Goal: Transaction & Acquisition: Book appointment/travel/reservation

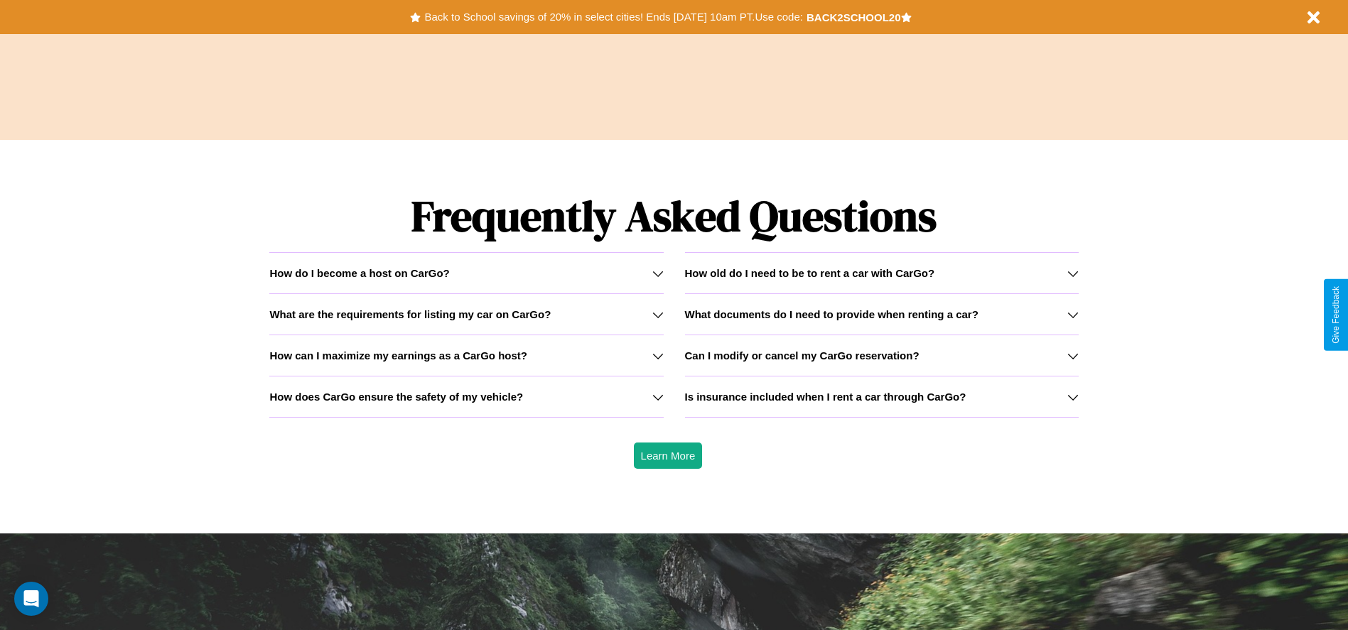
scroll to position [2038, 0]
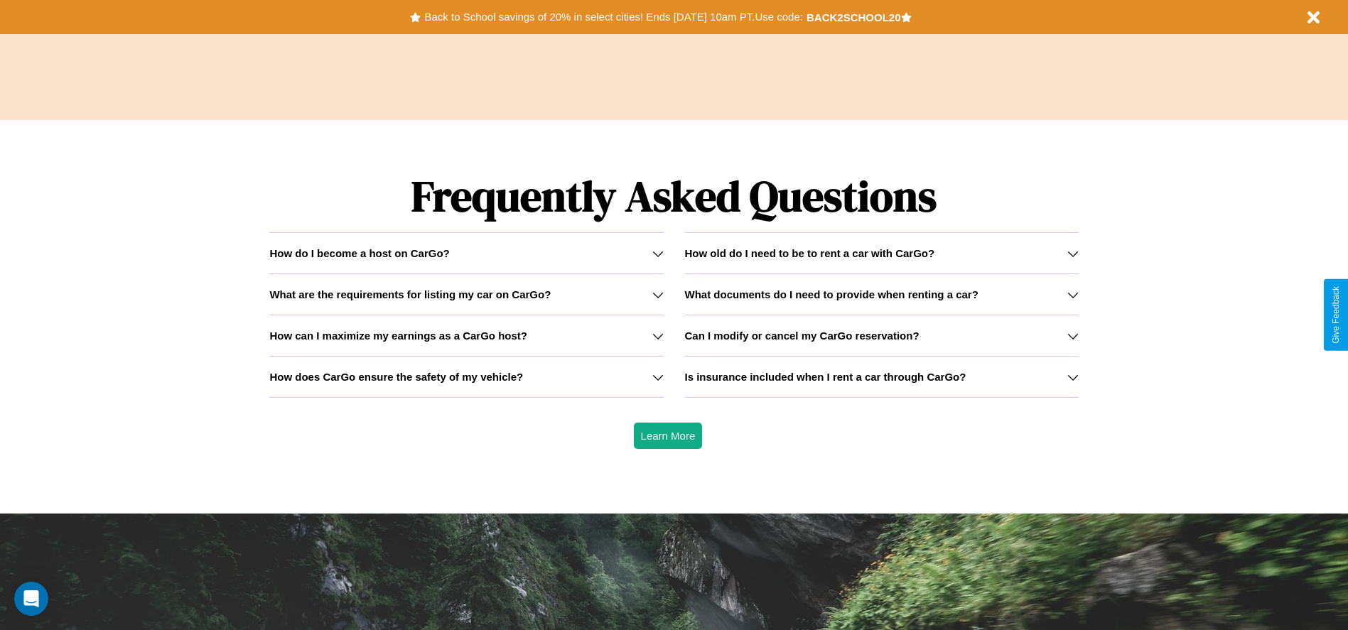
click at [1072, 376] on icon at bounding box center [1072, 377] width 11 height 11
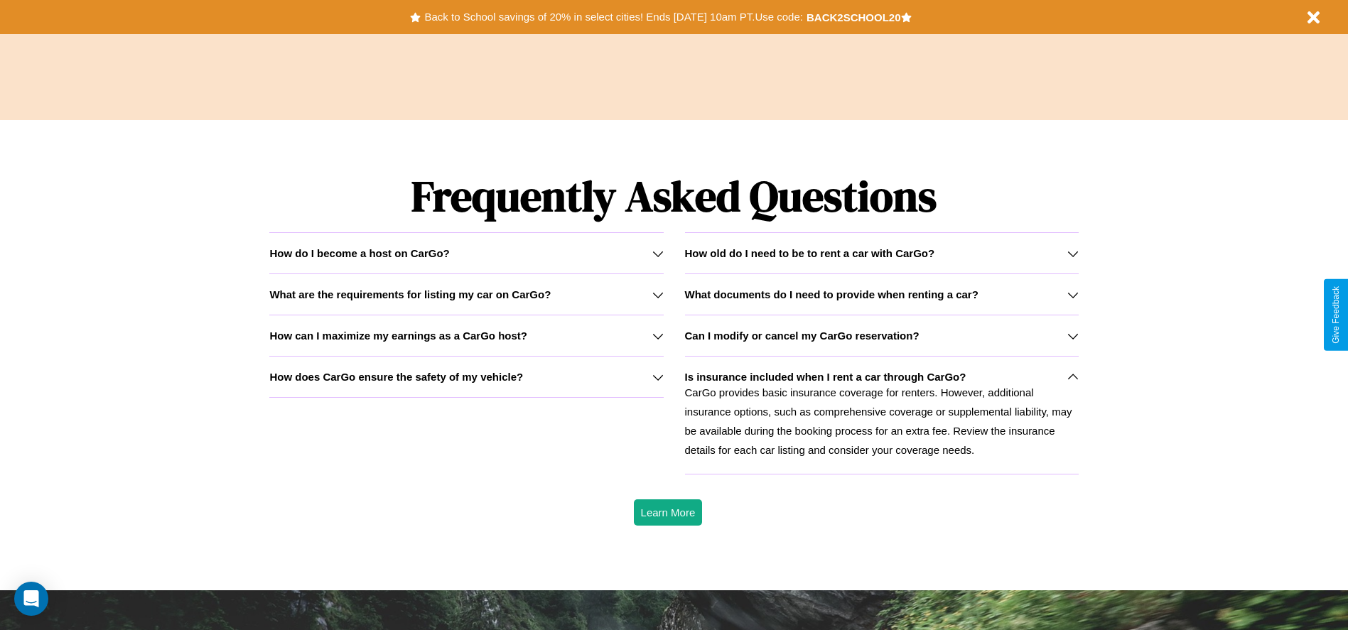
click at [657, 253] on icon at bounding box center [657, 253] width 11 height 11
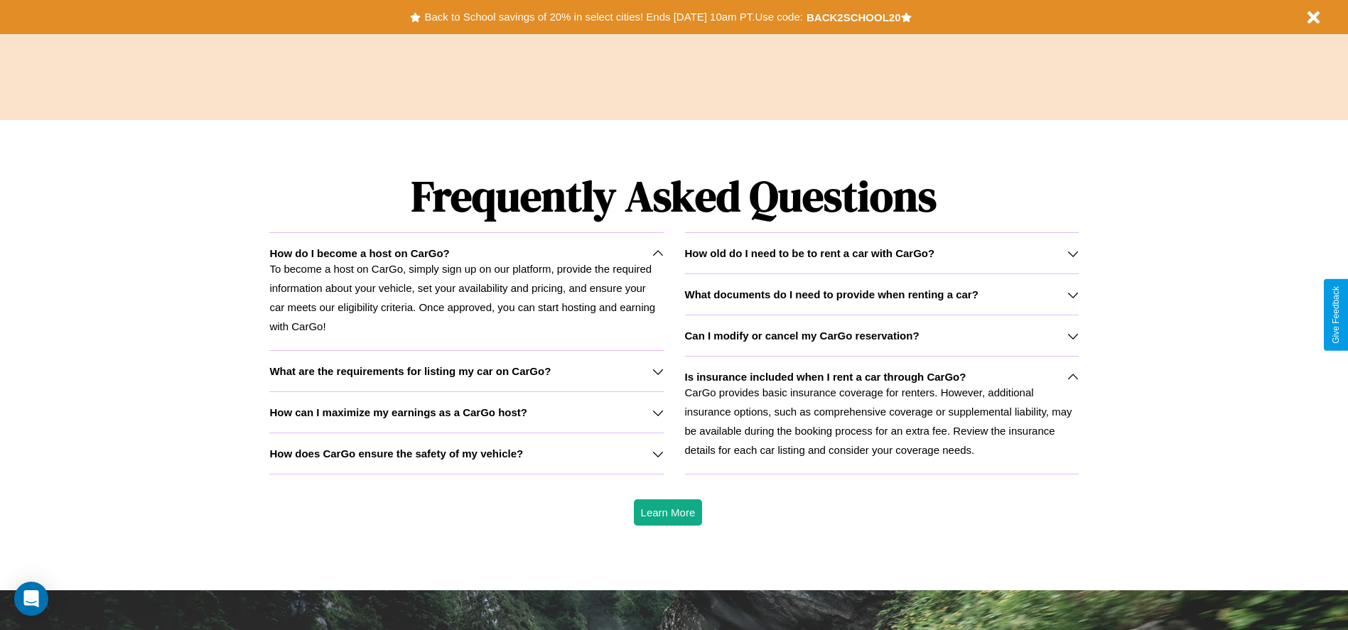
click at [1072, 253] on icon at bounding box center [1072, 253] width 11 height 11
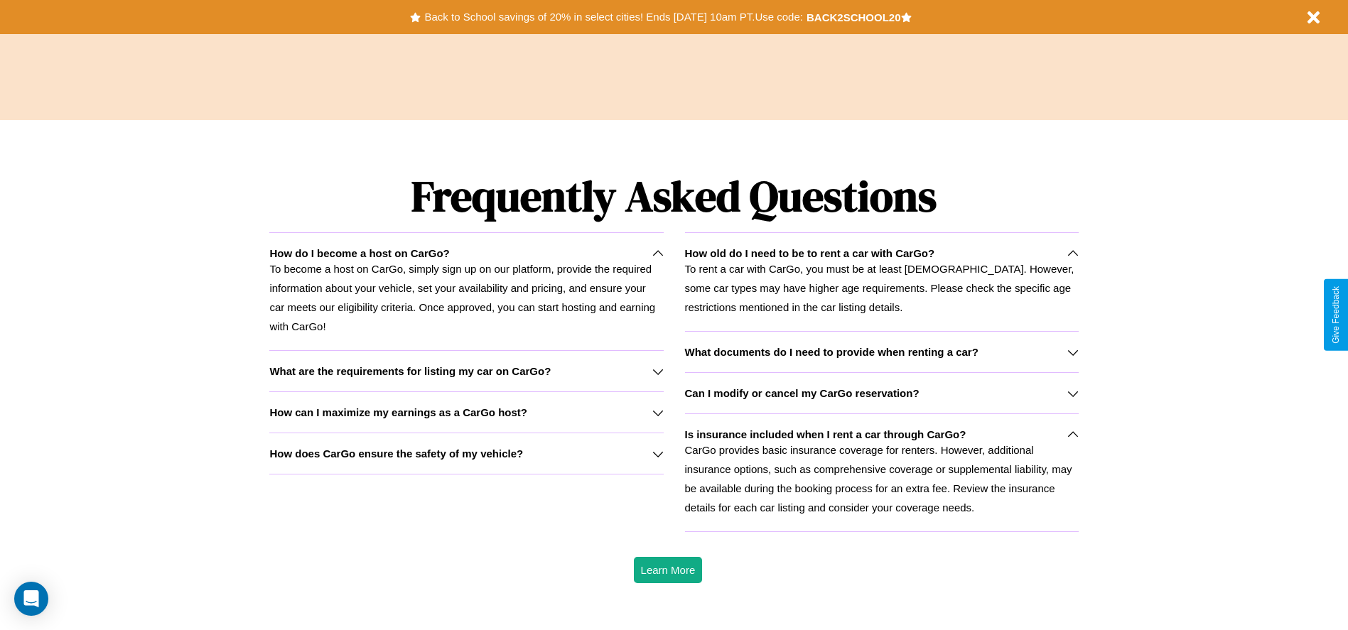
click at [657, 371] on icon at bounding box center [657, 371] width 11 height 11
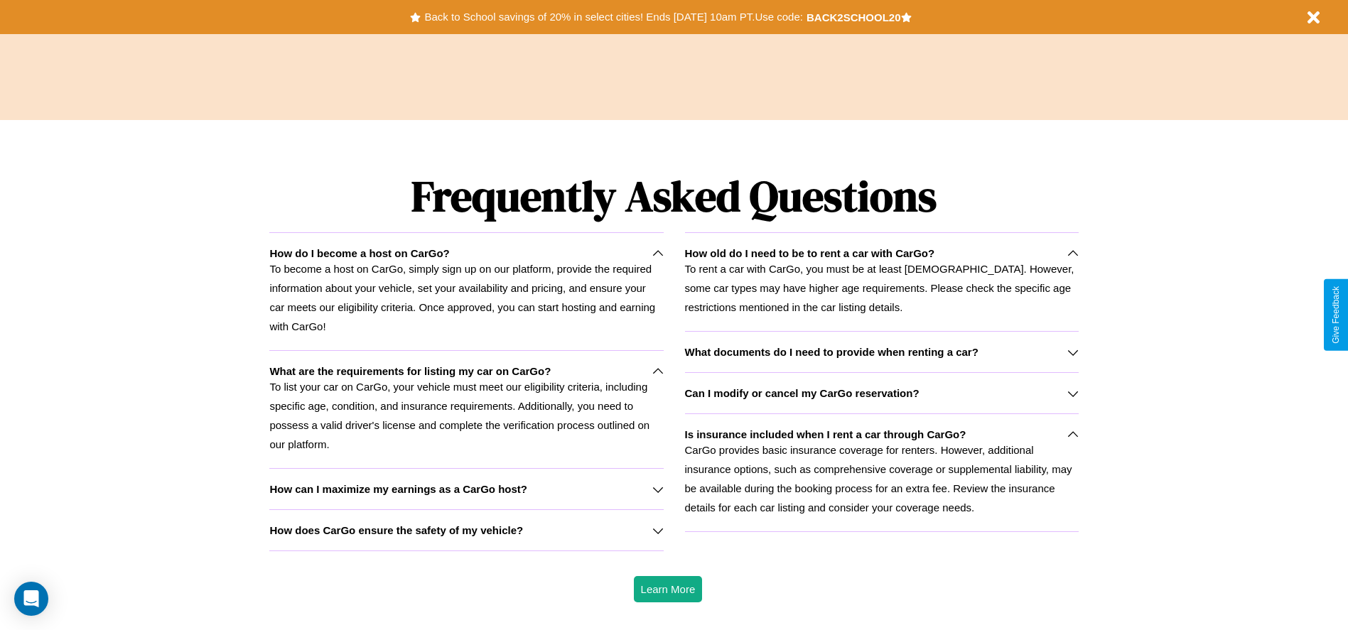
click at [881, 352] on h3 "What documents do I need to provide when renting a car?" at bounding box center [831, 352] width 293 height 12
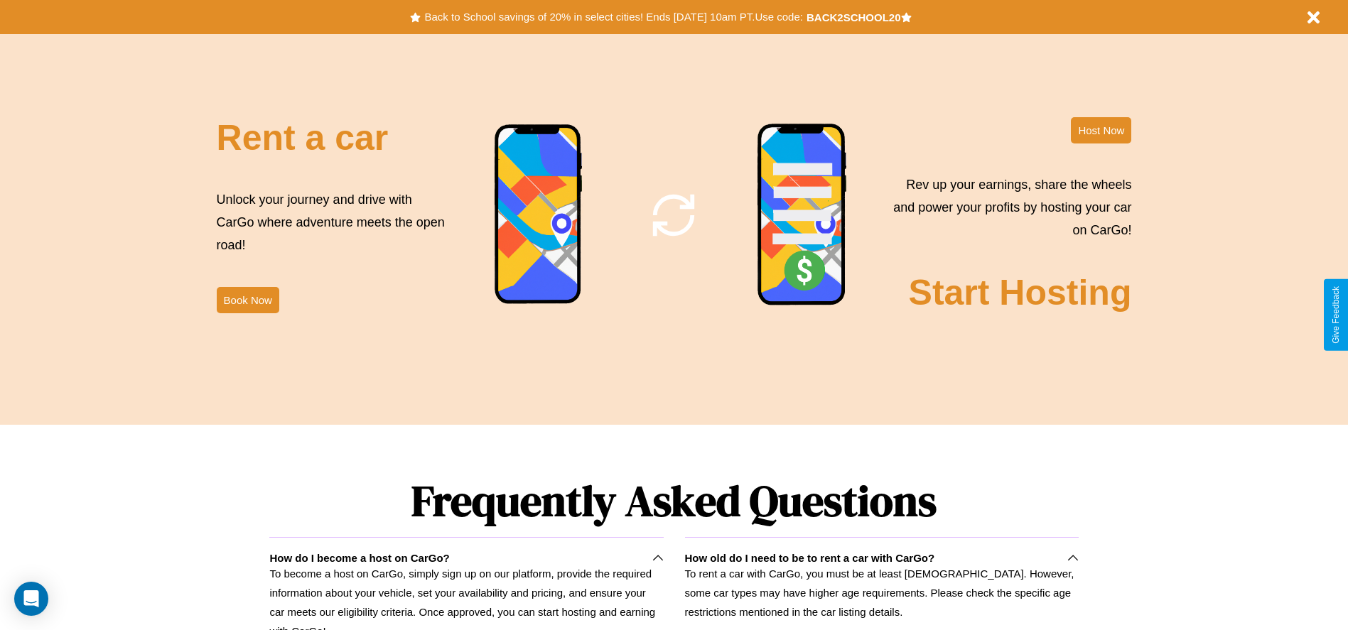
scroll to position [1718, 0]
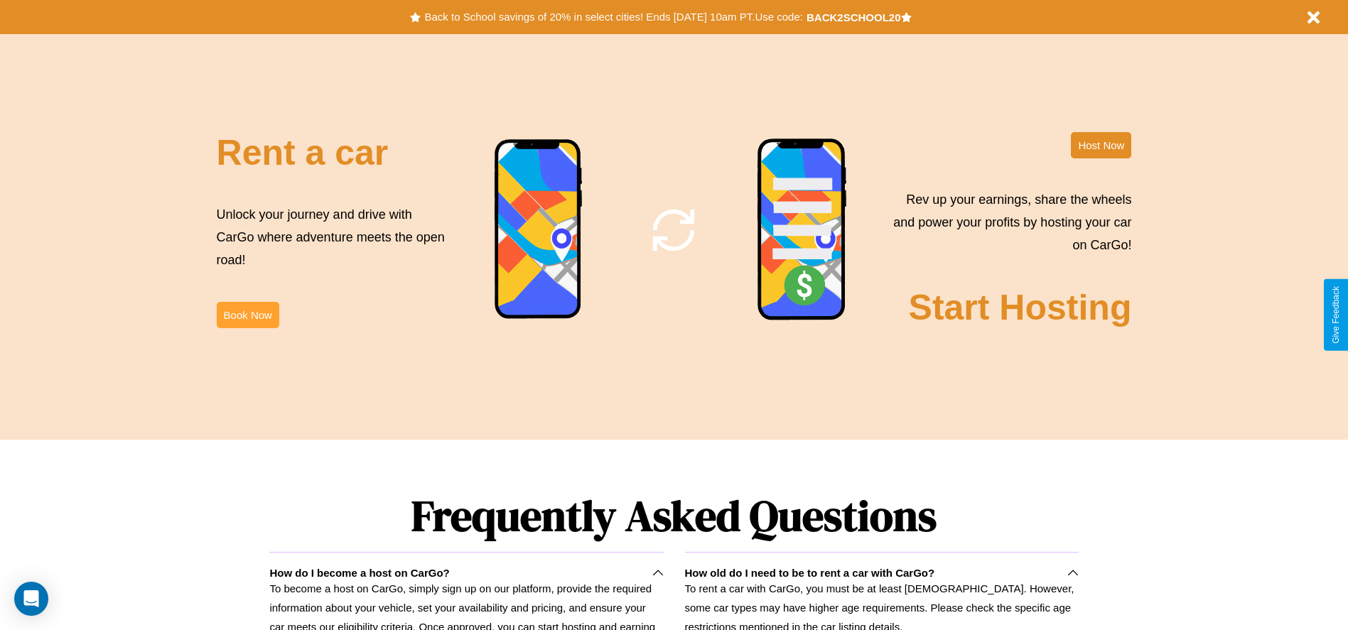
click at [247, 315] on button "Book Now" at bounding box center [248, 315] width 63 height 26
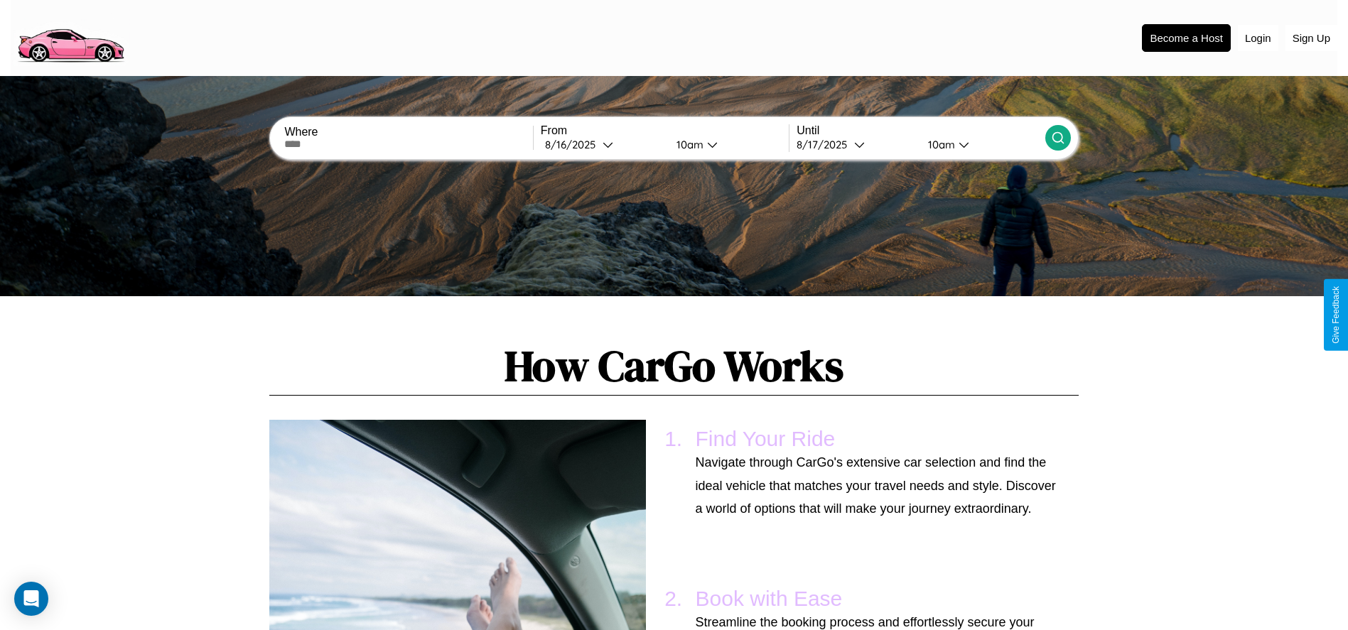
click at [408, 144] on input "text" at bounding box center [408, 144] width 248 height 11
type input "******"
click at [602, 144] on div "[DATE]" at bounding box center [574, 144] width 58 height 13
select select "*"
select select "****"
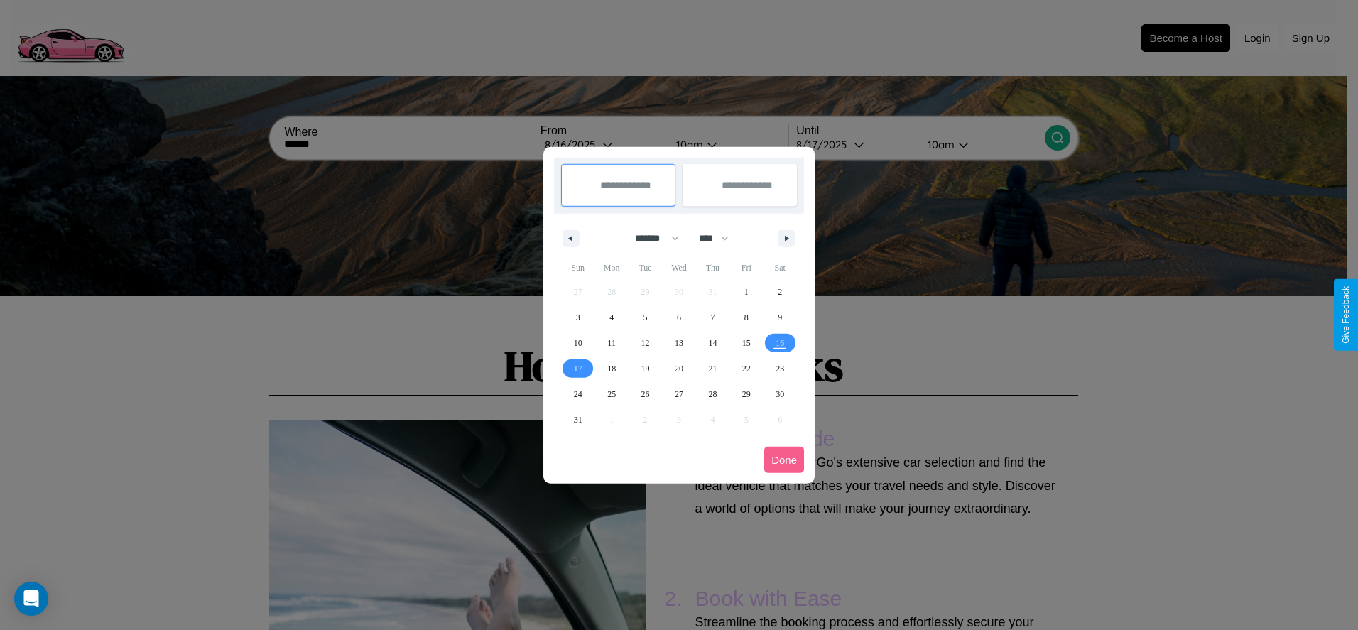
click at [651, 238] on select "******* ******** ***** ***** *** **** **** ****** ********* ******* ******** **…" at bounding box center [654, 238] width 60 height 23
select select "*"
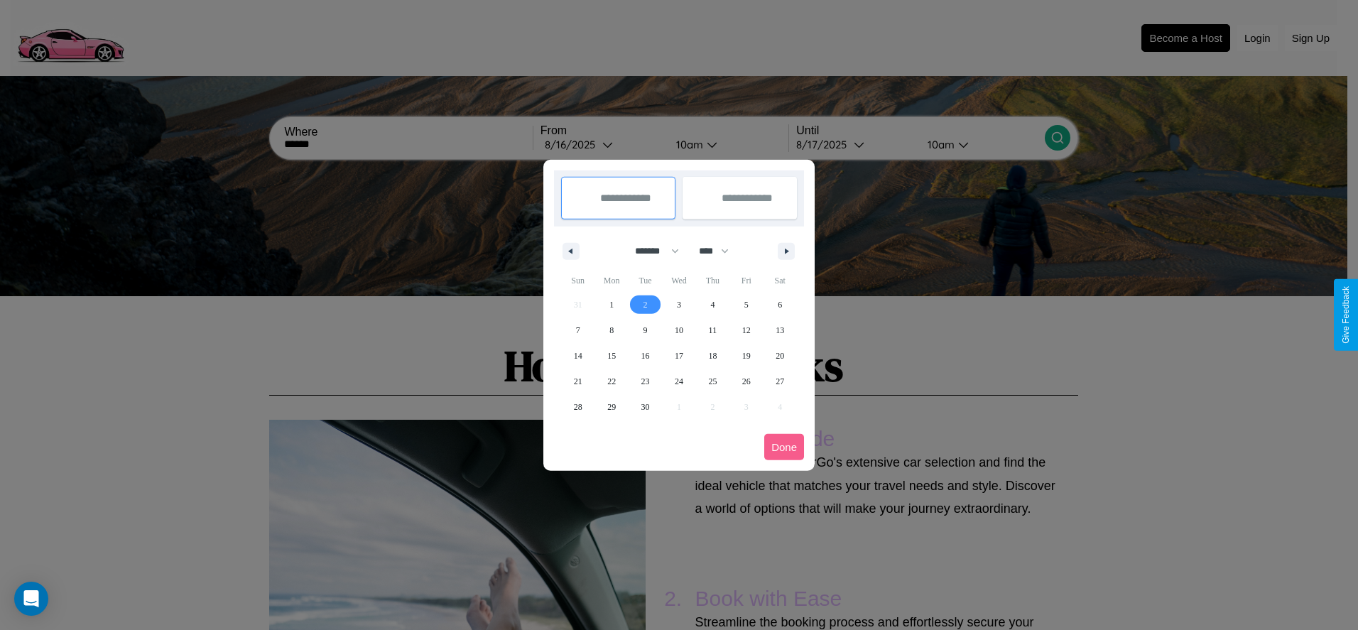
click at [645, 304] on span "2" at bounding box center [646, 305] width 4 height 26
type input "**********"
click at [746, 304] on span "5" at bounding box center [746, 305] width 4 height 26
type input "**********"
click at [784, 447] on button "Done" at bounding box center [784, 447] width 40 height 26
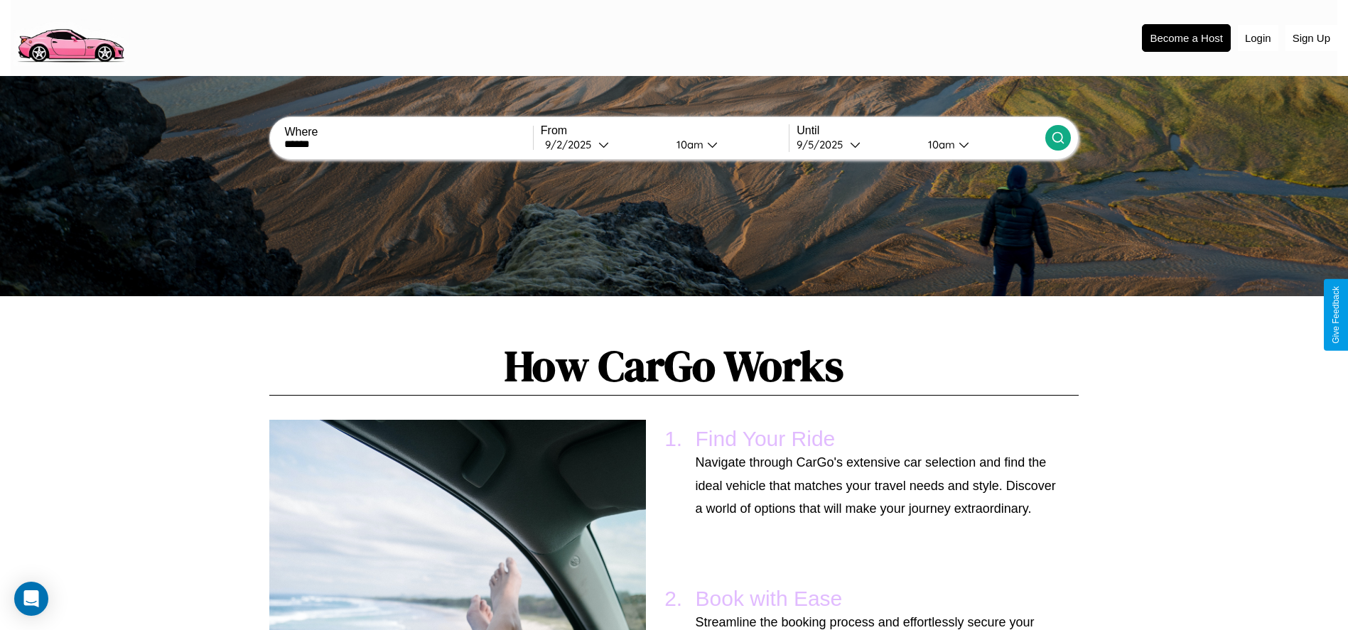
click at [687, 144] on div "10am" at bounding box center [688, 144] width 38 height 13
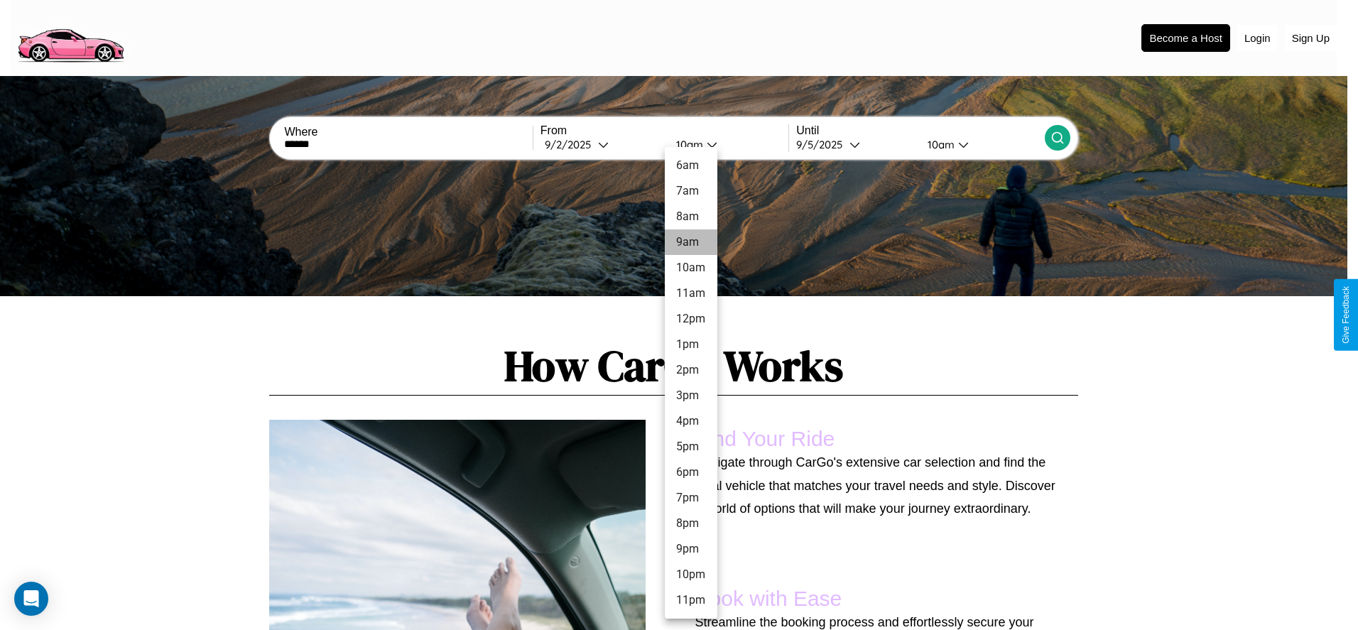
click at [690, 242] on li "9am" at bounding box center [691, 242] width 53 height 26
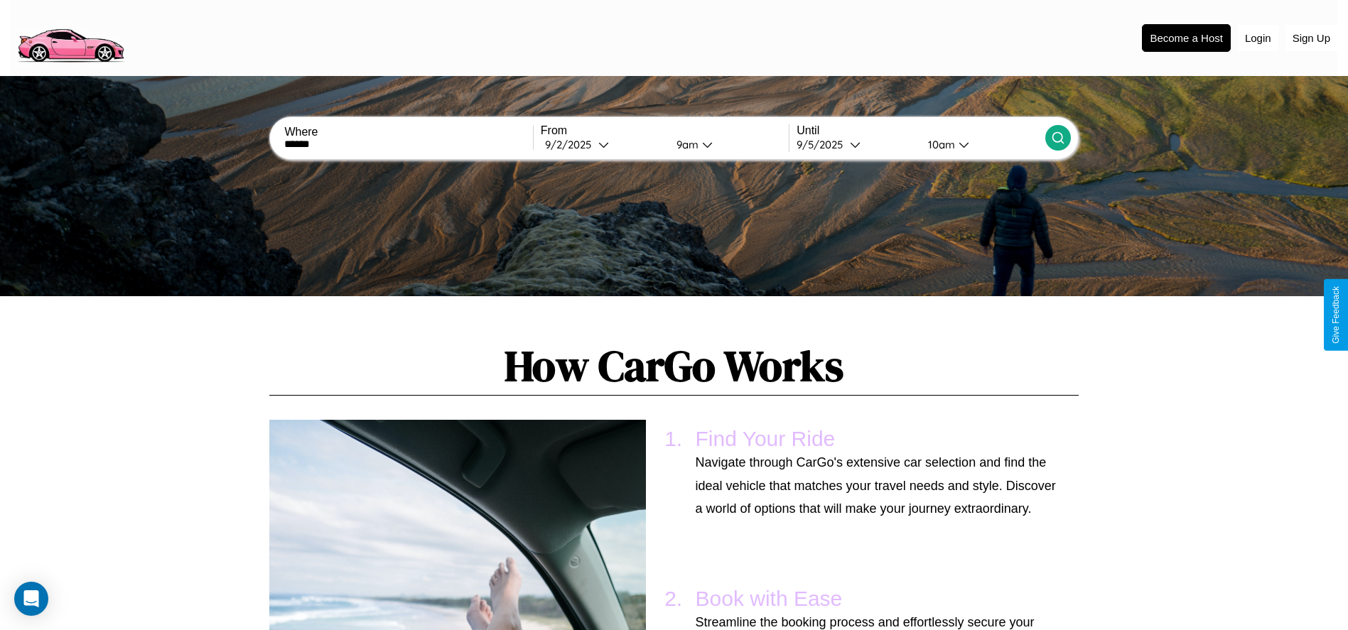
click at [1057, 138] on icon at bounding box center [1058, 138] width 14 height 14
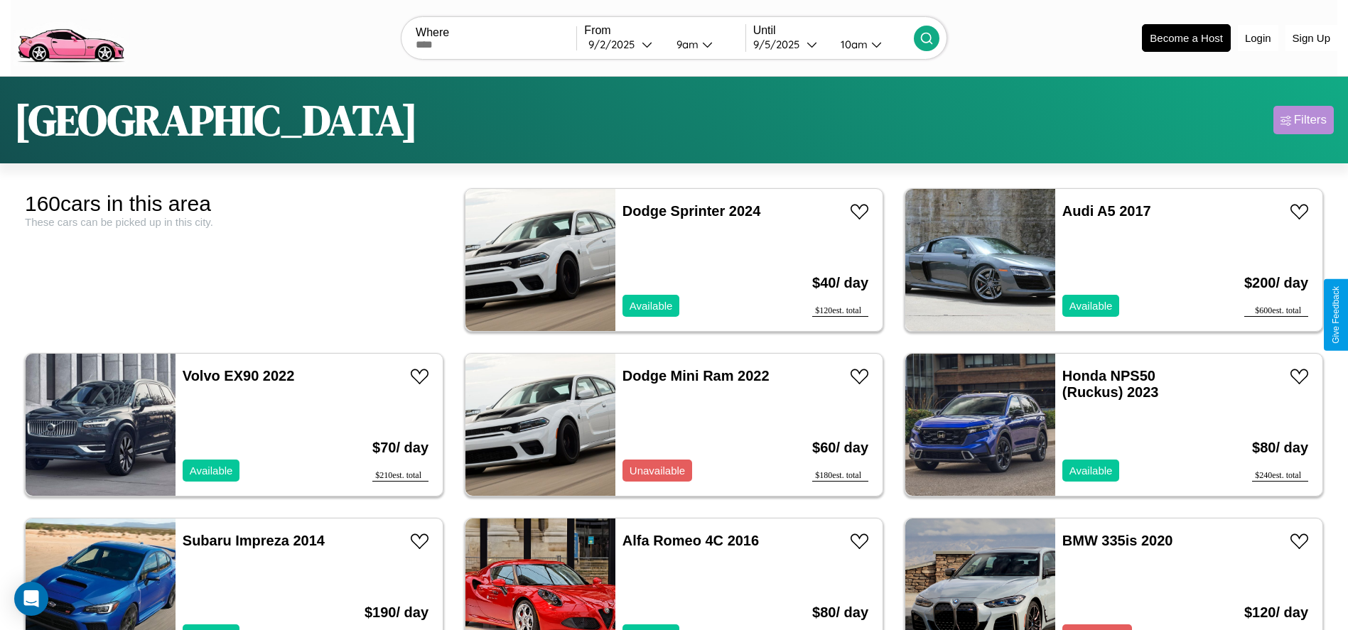
click at [1303, 120] on div "Filters" at bounding box center [1310, 120] width 33 height 14
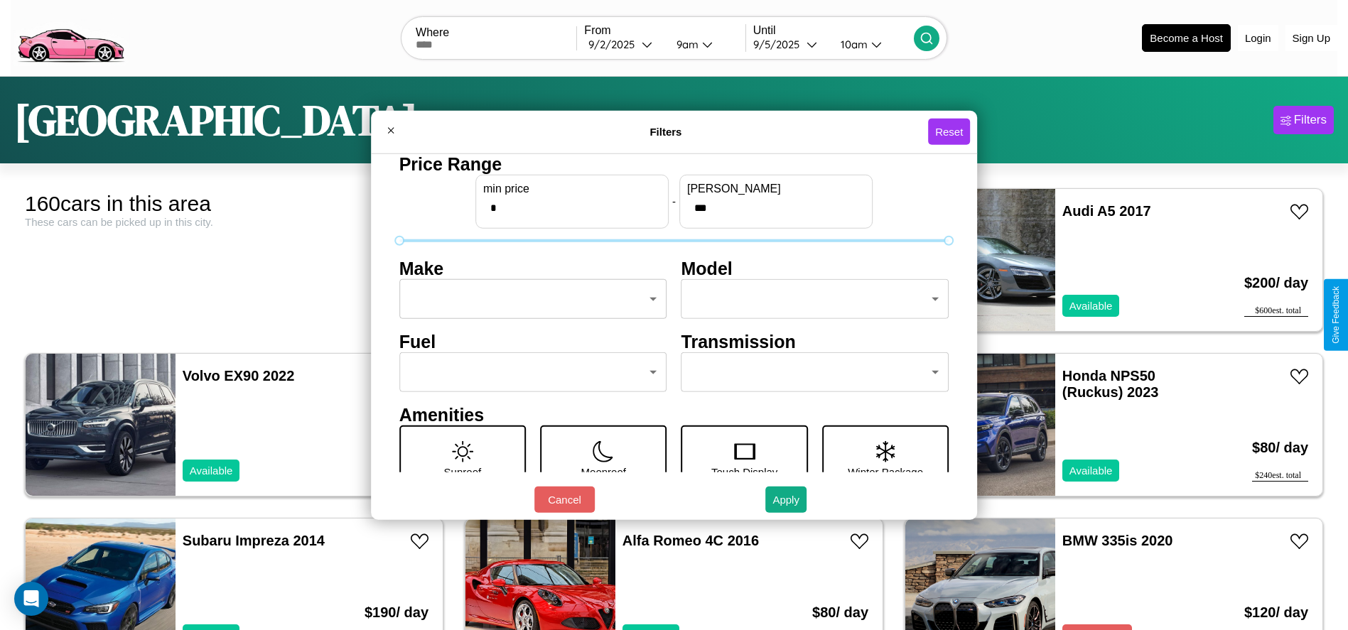
click at [529, 299] on body "CarGo Where From [DATE] 9am Until [DATE] 10am Become a Host Login Sign Up Londo…" at bounding box center [674, 359] width 1348 height 718
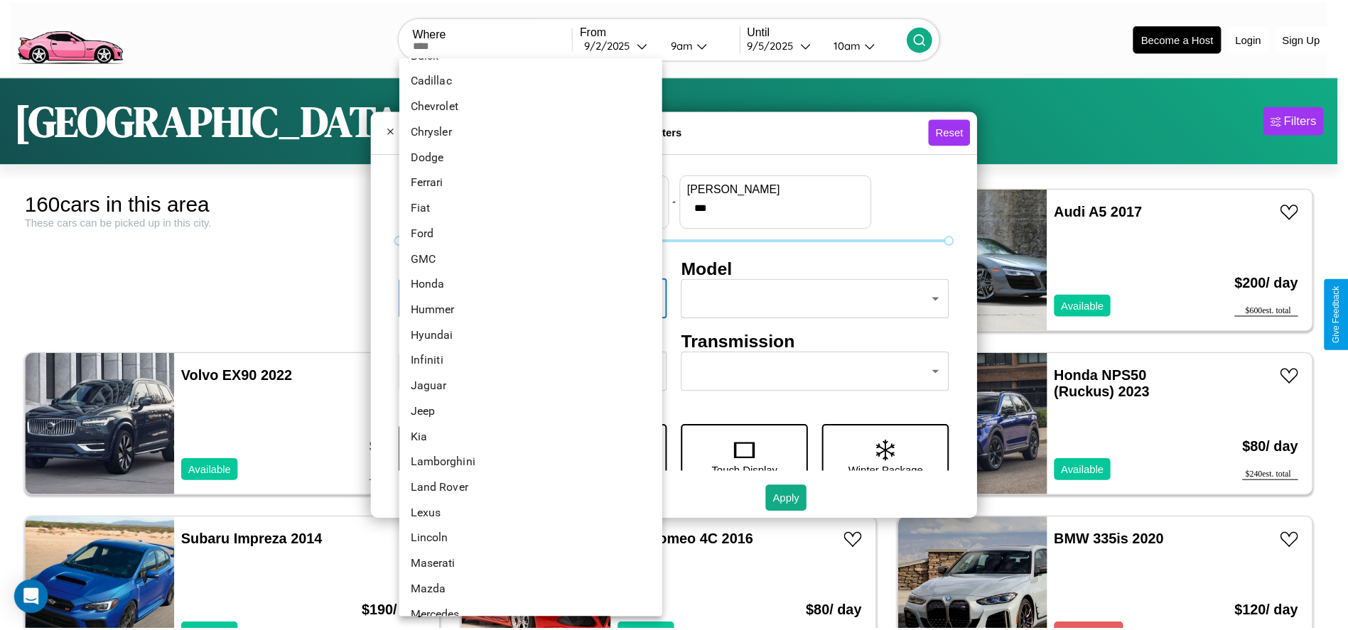
scroll to position [249, 0]
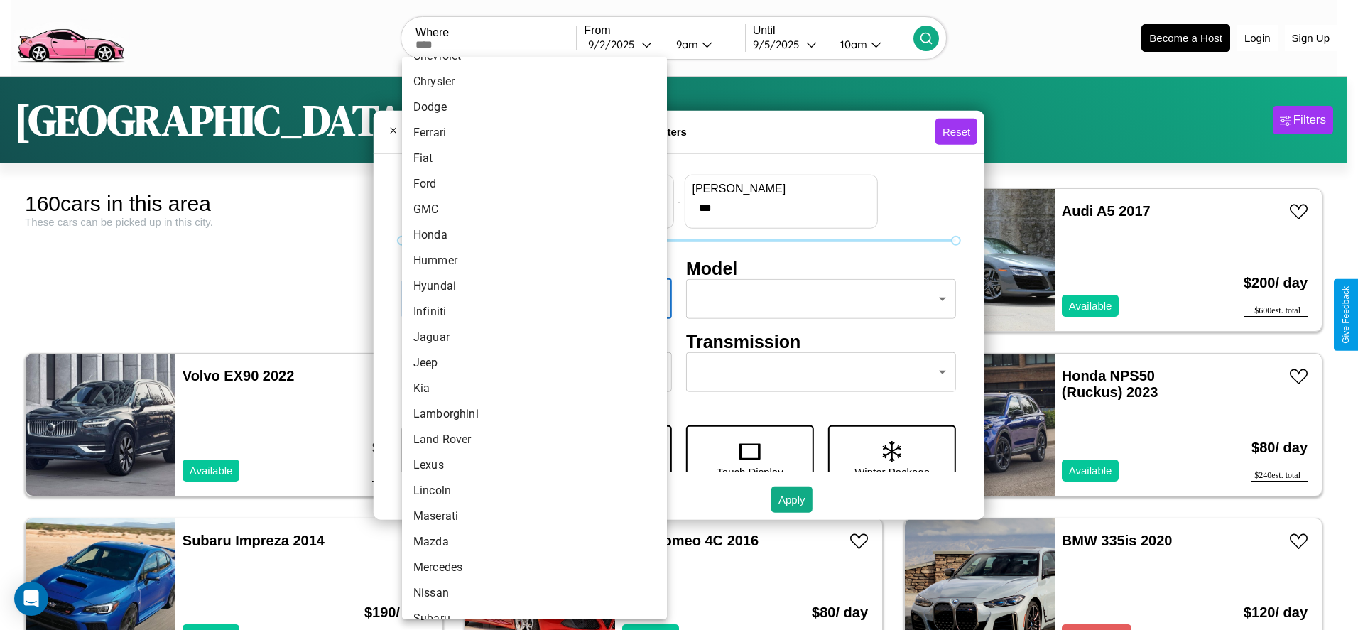
click at [529, 337] on li "Jaguar" at bounding box center [534, 338] width 265 height 26
type input "******"
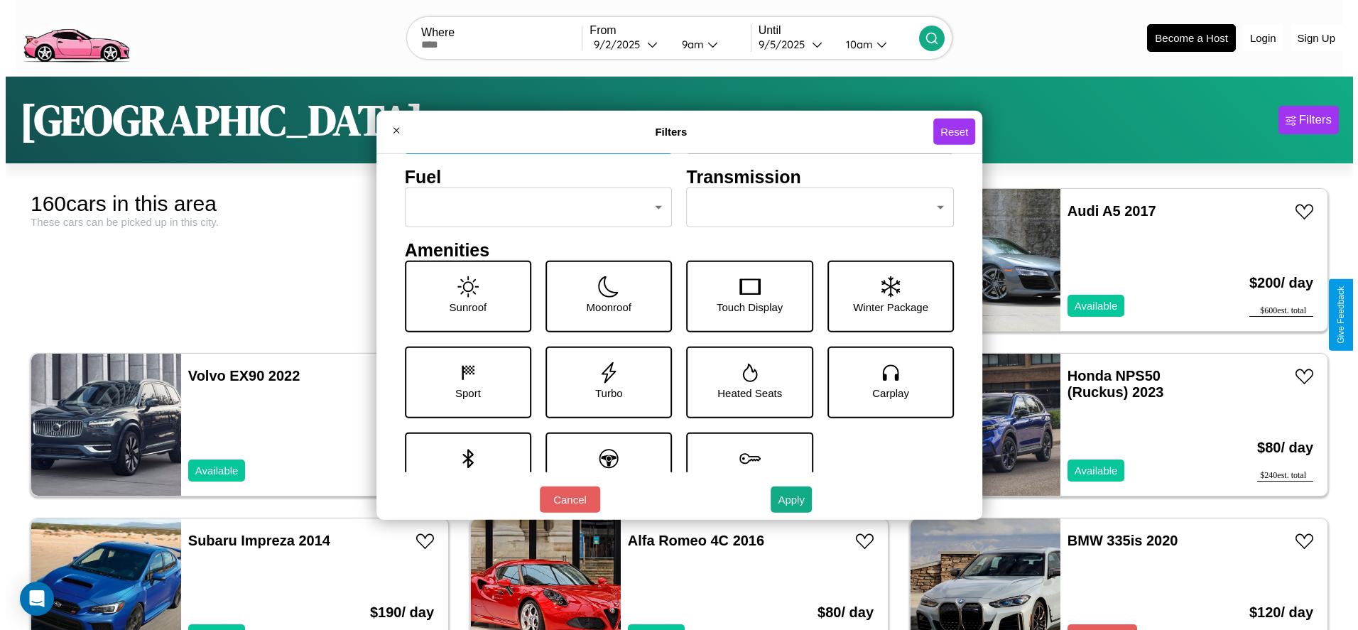
scroll to position [197, 0]
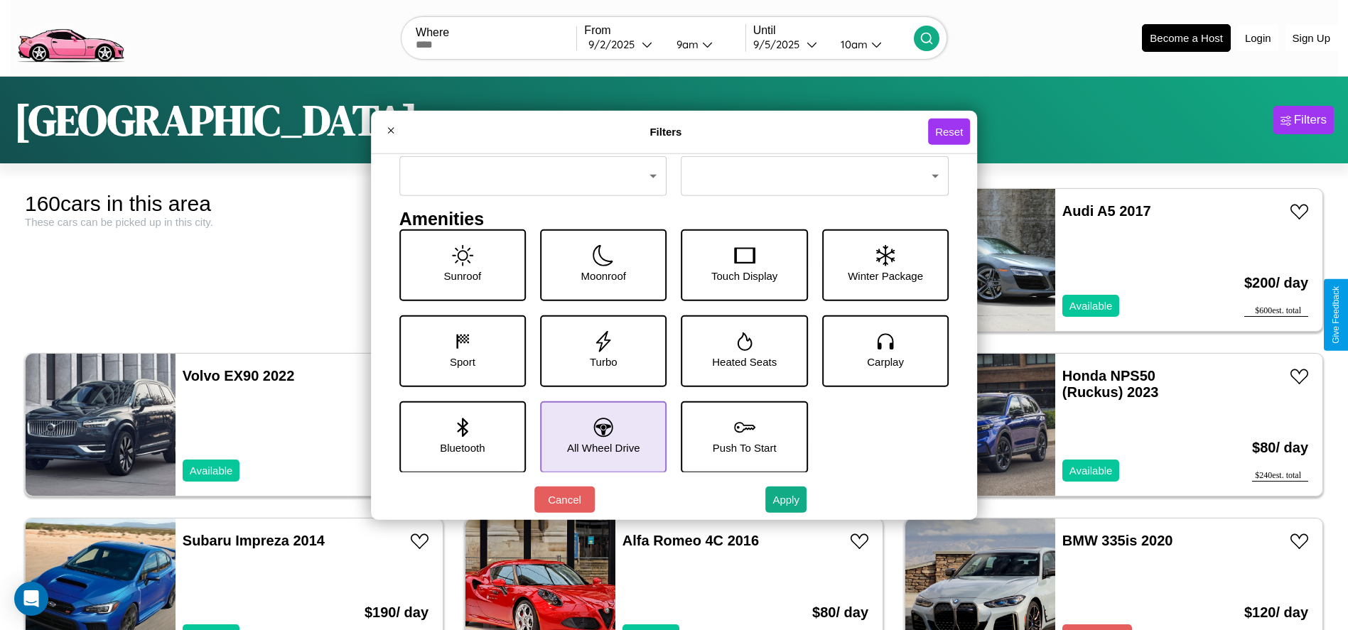
click at [598, 436] on icon at bounding box center [603, 427] width 19 height 19
click at [786, 499] on button "Apply" at bounding box center [785, 500] width 41 height 26
